Goal: Check status: Check status

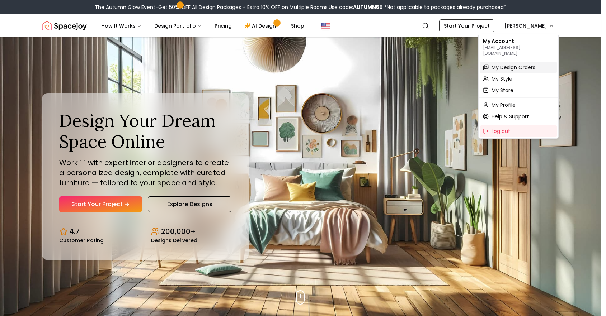
click at [510, 64] on span "My Design Orders" at bounding box center [514, 67] width 44 height 7
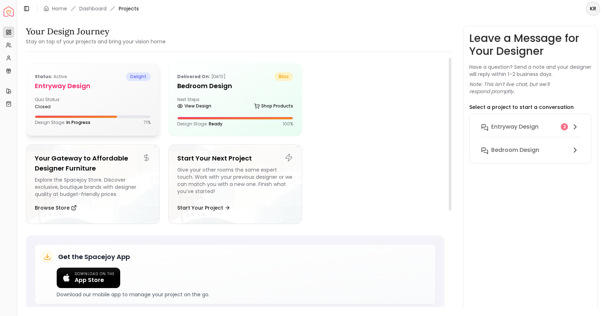
click at [53, 89] on h5 "entryway design" at bounding box center [93, 86] width 116 height 10
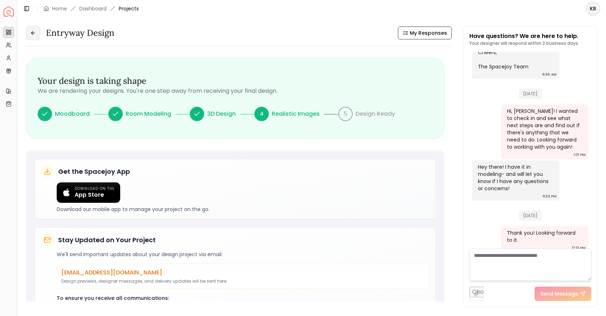
click at [38, 31] on button at bounding box center [33, 33] width 14 height 14
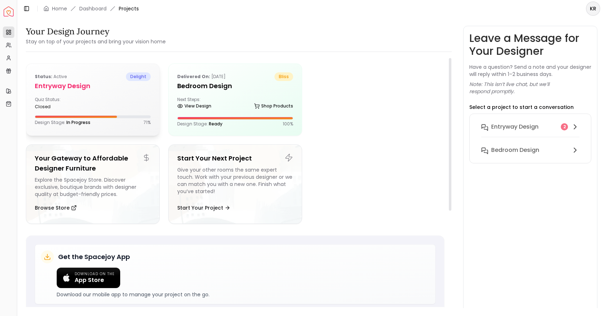
click at [65, 100] on div "Quiz Status: closed" at bounding box center [62, 103] width 55 height 13
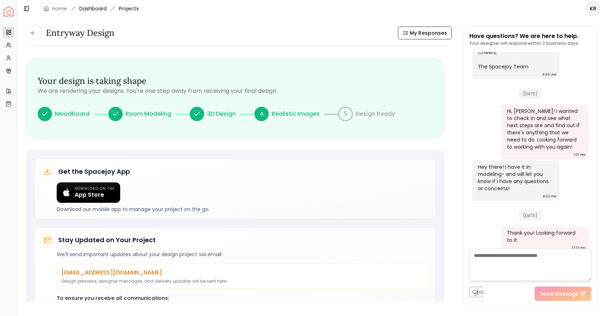
click at [87, 10] on link "Dashboard" at bounding box center [92, 8] width 27 height 7
